Goal: Transaction & Acquisition: Purchase product/service

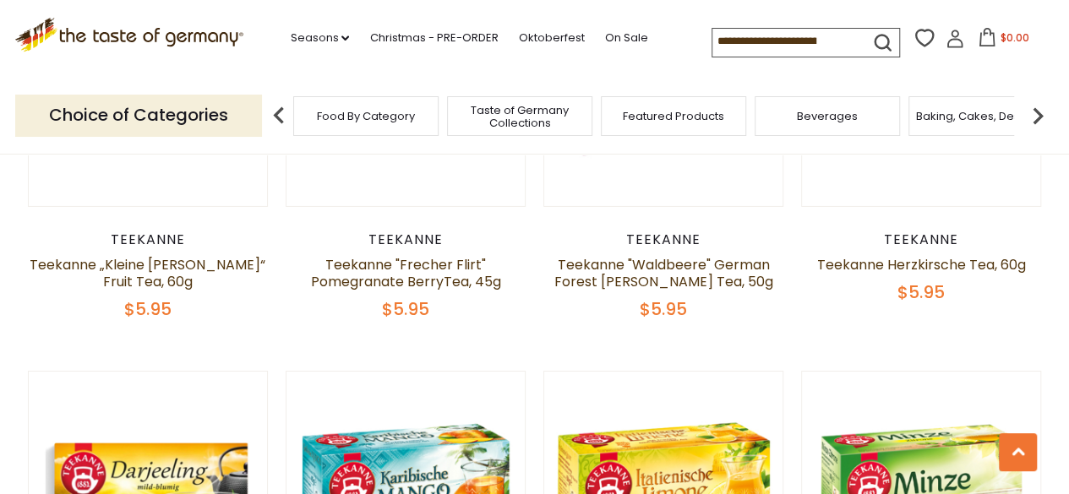
scroll to position [2873, 0]
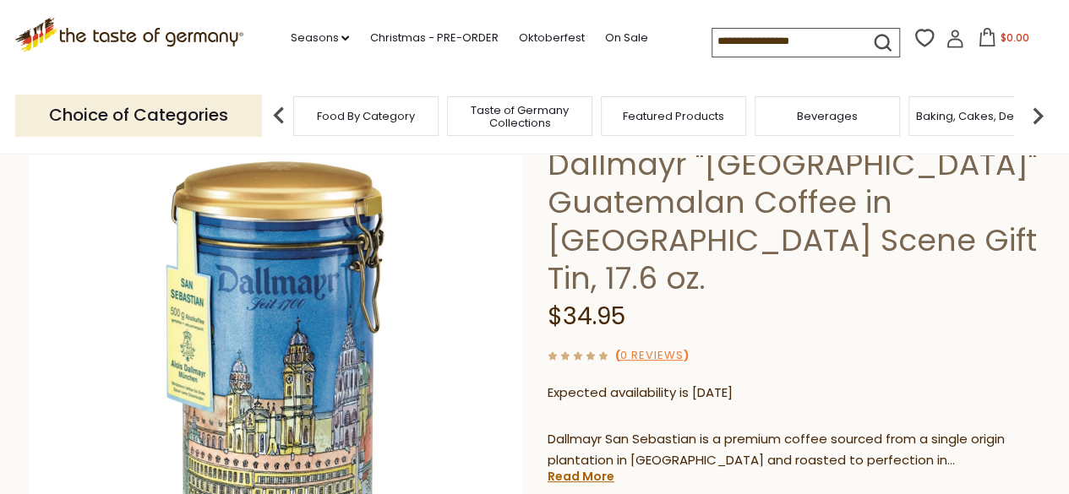
scroll to position [85, 0]
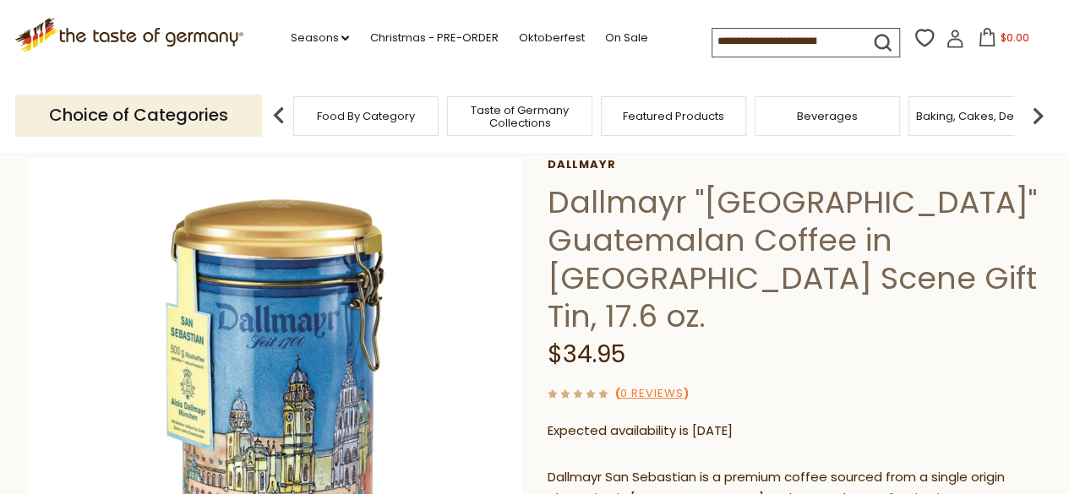
click at [723, 204] on h1 "Dallmayr "San Sebastian" Guatemalan Coffee in Munich Scene Gift Tin, 17.6 oz." at bounding box center [795, 259] width 494 height 152
drag, startPoint x: 723, startPoint y: 204, endPoint x: 742, endPoint y: 204, distance: 18.6
click at [742, 204] on h1 "Dallmayr "[GEOGRAPHIC_DATA]" Guatemalan Coffee in [GEOGRAPHIC_DATA] Scene Gift …" at bounding box center [795, 259] width 494 height 152
click at [589, 200] on h1 "Dallmayr "[GEOGRAPHIC_DATA]" Guatemalan Coffee in [GEOGRAPHIC_DATA] Scene Gift …" at bounding box center [795, 259] width 494 height 152
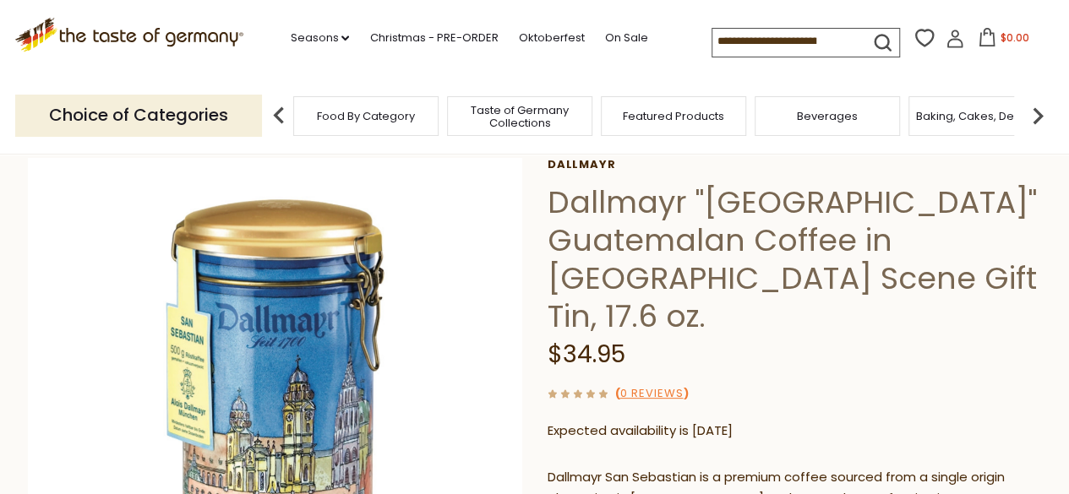
click at [729, 204] on h1 "Dallmayr "[GEOGRAPHIC_DATA]" Guatemalan Coffee in [GEOGRAPHIC_DATA] Scene Gift …" at bounding box center [795, 259] width 494 height 152
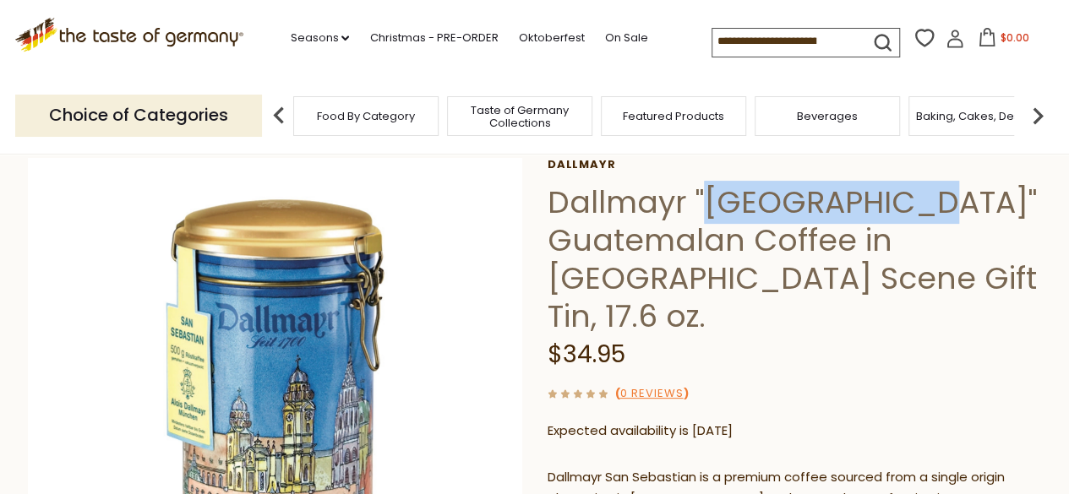
drag, startPoint x: 729, startPoint y: 204, endPoint x: 810, endPoint y: 202, distance: 80.3
click at [810, 202] on h1 "Dallmayr "[GEOGRAPHIC_DATA]" Guatemalan Coffee in [GEOGRAPHIC_DATA] Scene Gift …" at bounding box center [795, 259] width 494 height 152
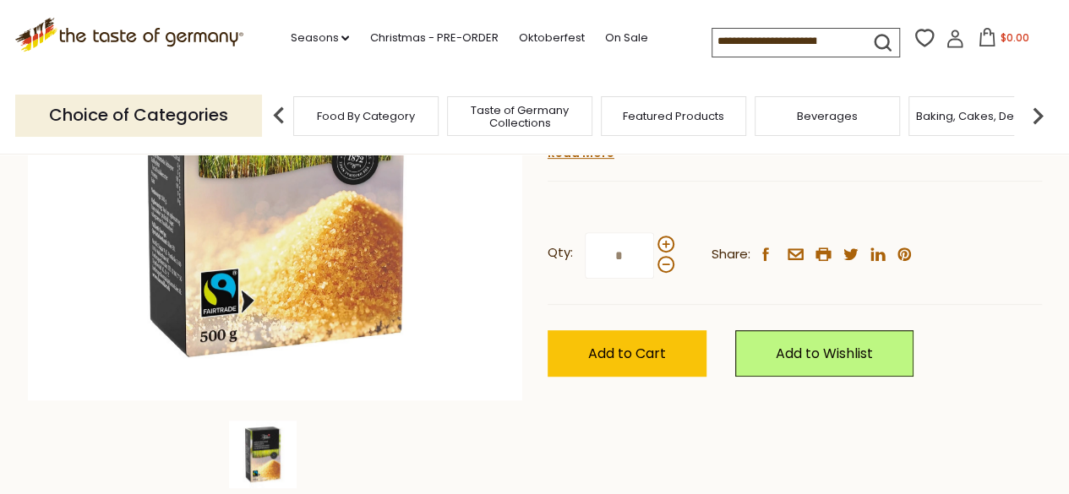
scroll to position [338, 0]
